Goal: Check status: Check status

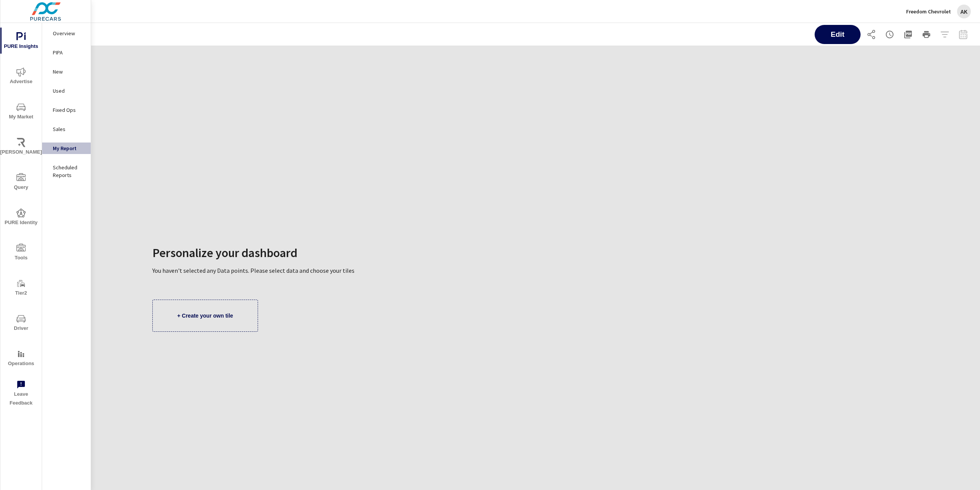
click at [59, 35] on p "Overview" at bounding box center [69, 33] width 32 height 8
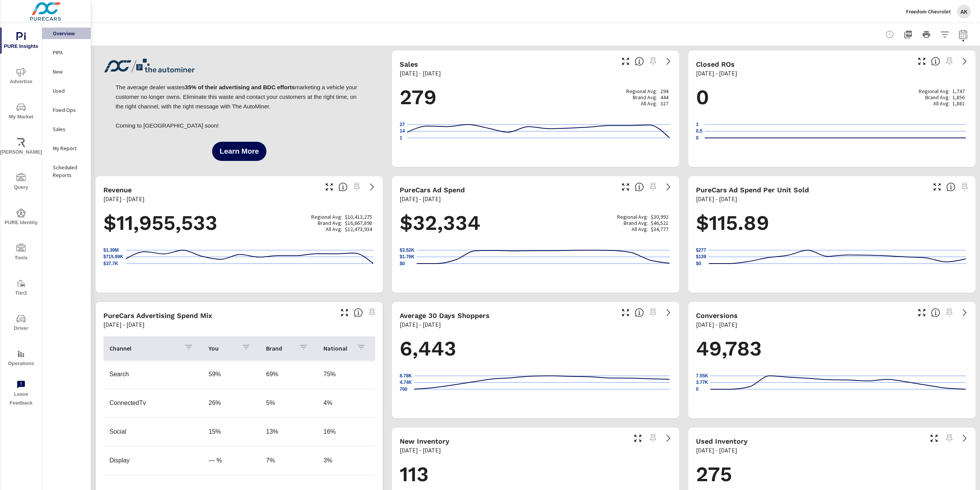
scroll to position [0, 0]
click at [958, 33] on icon "button" at bounding box center [962, 34] width 9 height 9
click at [932, 14] on p "Freedom Chevrolet" at bounding box center [928, 11] width 45 height 7
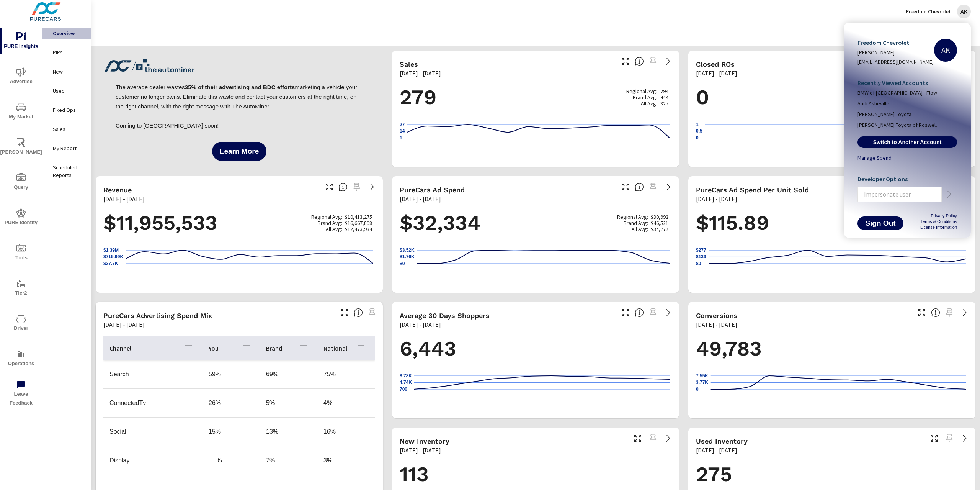
click at [932, 14] on div at bounding box center [490, 245] width 980 height 490
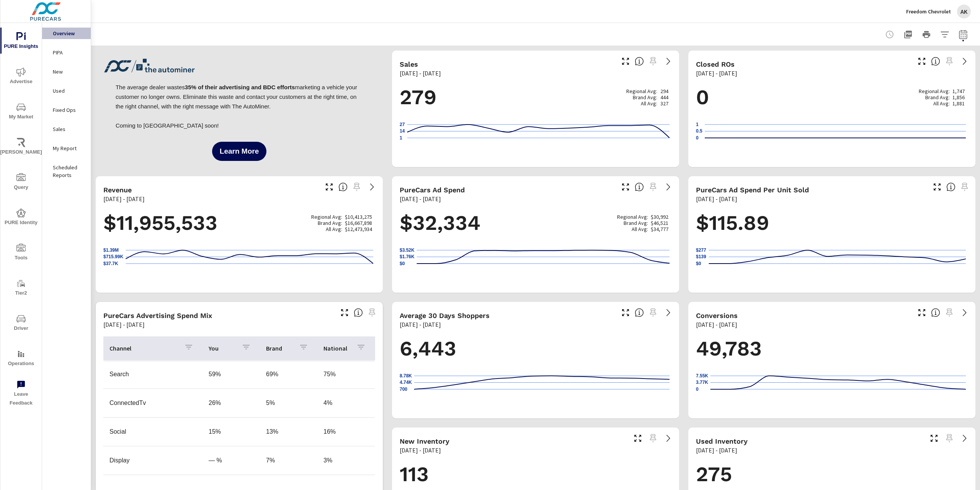
click at [960, 36] on icon "button" at bounding box center [962, 34] width 9 height 9
click at [912, 66] on select "Custom [DATE] Last week Last 7 days Last 14 days Last 30 days Last 45 days Last…" at bounding box center [896, 66] width 83 height 15
click at [875, 74] on select "Custom [DATE] Last week Last 7 days Last 14 days Last 30 days Last 45 days Last…" at bounding box center [896, 66] width 83 height 15
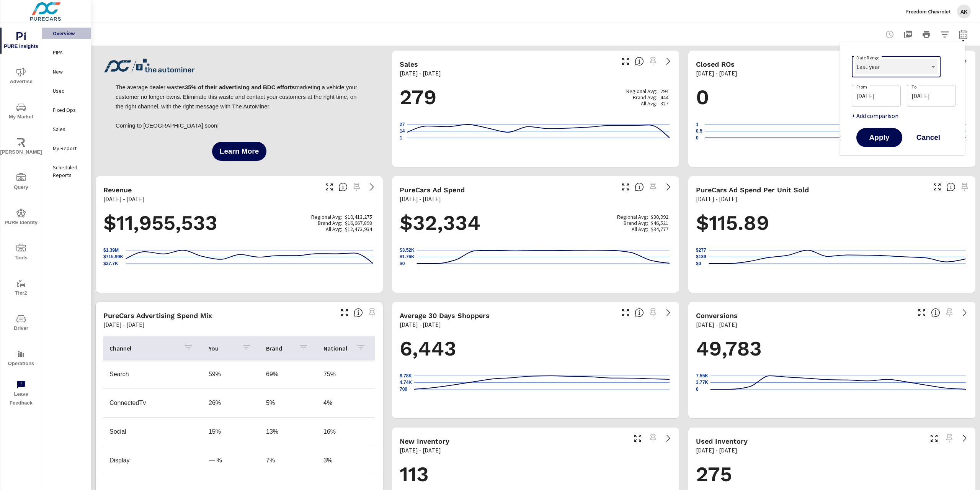
click at [855, 59] on select "Custom [DATE] Last week Last 7 days Last 14 days Last 30 days Last 45 days Last…" at bounding box center [896, 66] width 83 height 15
click at [874, 65] on select "Custom [DATE] Last week Last 7 days Last 14 days Last 30 days Last 45 days Last…" at bounding box center [896, 66] width 77 height 15
click at [858, 59] on select "Custom [DATE] Last week Last 7 days Last 14 days Last 30 days Last 45 days Last…" at bounding box center [896, 66] width 77 height 15
select select "Year to date"
click at [875, 111] on span "Apply" at bounding box center [878, 108] width 31 height 7
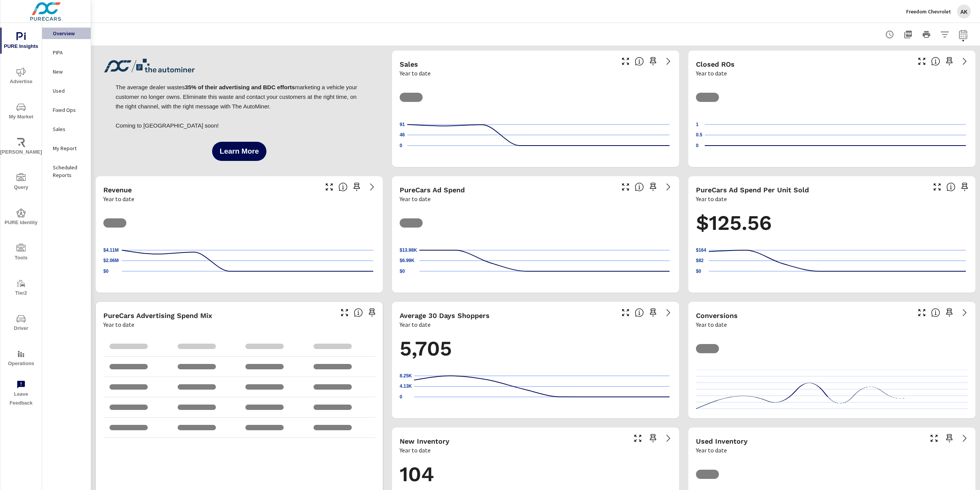
scroll to position [0, 0]
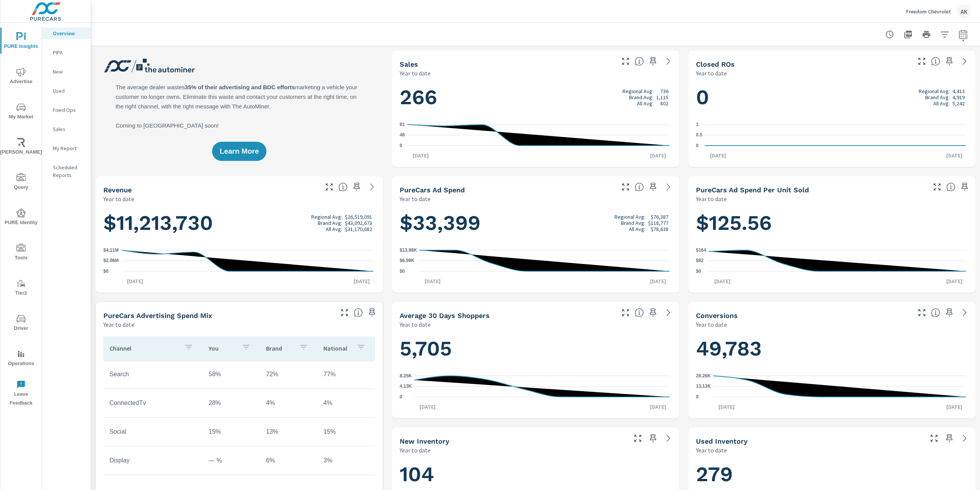
scroll to position [0, 0]
